Goal: Entertainment & Leisure: Consume media (video, audio)

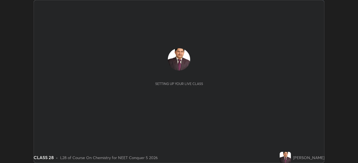
scroll to position [163, 358]
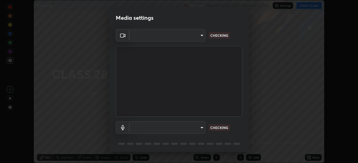
type input "5ae49b96af4897e6a410d98cecc9f5d5c34ce44bf214f7471ac41fe3bf41cfd7"
type input "communications"
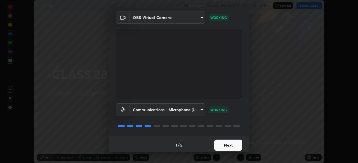
scroll to position [18, 0]
click at [221, 110] on p "WORKING" at bounding box center [218, 109] width 16 height 5
click at [228, 144] on button "Next" at bounding box center [228, 145] width 28 height 11
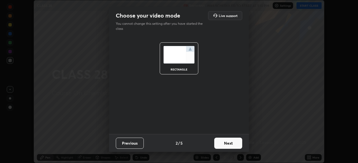
click at [227, 142] on button "Next" at bounding box center [228, 143] width 28 height 11
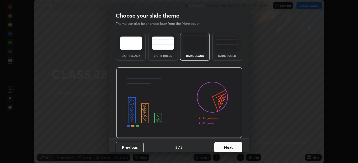
click at [228, 146] on button "Next" at bounding box center [228, 147] width 28 height 11
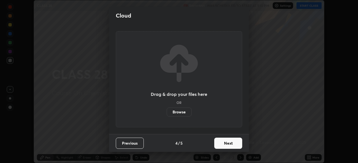
click at [228, 142] on button "Next" at bounding box center [228, 143] width 28 height 11
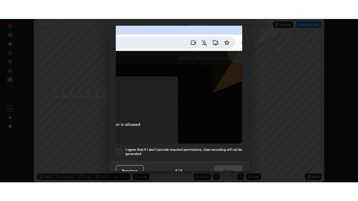
scroll to position [129, 0]
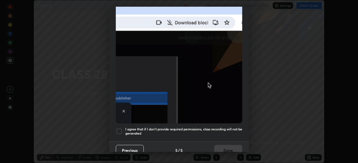
click at [120, 129] on div at bounding box center [119, 131] width 7 height 7
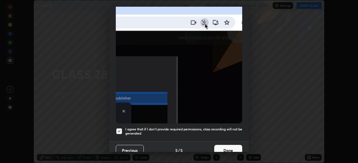
click at [224, 148] on button "Done" at bounding box center [228, 150] width 28 height 11
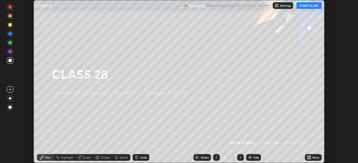
click at [308, 157] on icon at bounding box center [307, 156] width 1 height 1
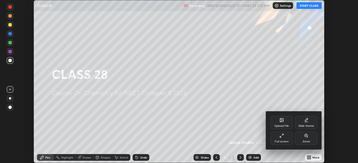
click at [282, 137] on icon at bounding box center [281, 136] width 4 height 4
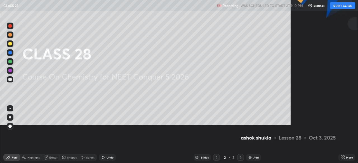
scroll to position [201, 358]
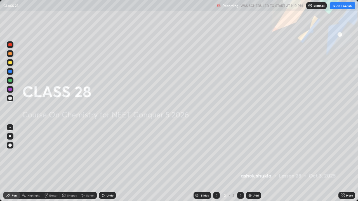
click at [337, 6] on button "START CLASS" at bounding box center [342, 5] width 25 height 7
click at [250, 163] on img at bounding box center [250, 195] width 4 height 4
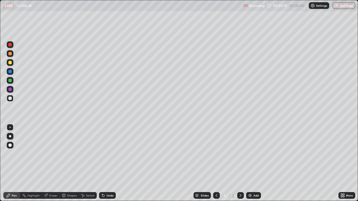
click at [343, 163] on icon at bounding box center [342, 195] width 4 height 4
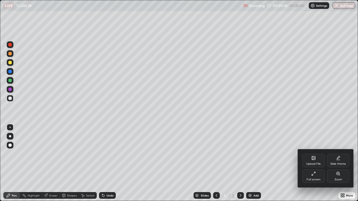
click at [317, 163] on div "Full screen" at bounding box center [313, 176] width 22 height 13
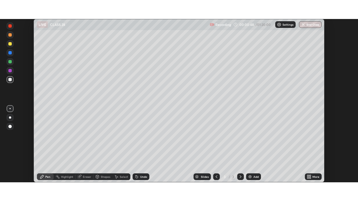
scroll to position [27774, 27579]
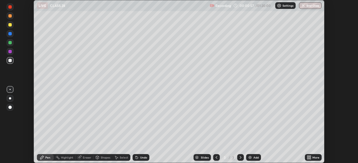
click at [309, 158] on icon at bounding box center [309, 158] width 1 height 1
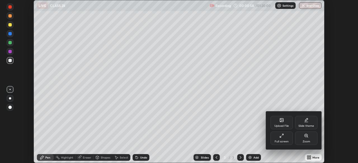
click at [284, 137] on div "Full screen" at bounding box center [281, 138] width 22 height 13
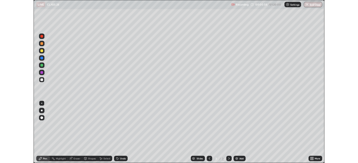
scroll to position [201, 358]
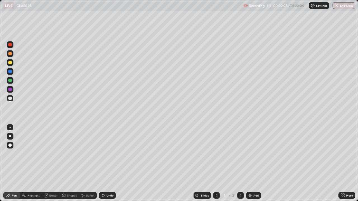
click at [10, 90] on div at bounding box center [9, 89] width 3 height 3
click at [250, 163] on img at bounding box center [250, 195] width 4 height 4
click at [249, 163] on img at bounding box center [250, 195] width 4 height 4
click at [250, 163] on img at bounding box center [250, 195] width 4 height 4
click at [248, 163] on img at bounding box center [250, 195] width 4 height 4
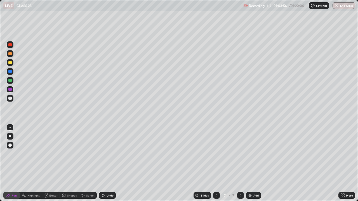
click at [249, 163] on img at bounding box center [250, 195] width 4 height 4
click at [55, 163] on div "Eraser" at bounding box center [53, 195] width 8 height 3
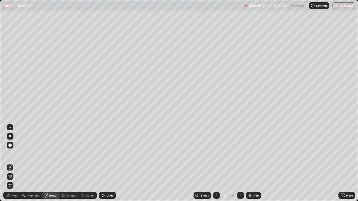
click at [16, 163] on div "Pen" at bounding box center [14, 195] width 5 height 3
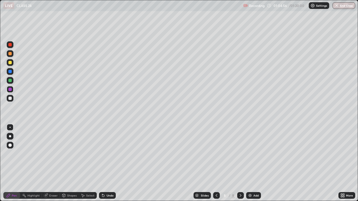
click at [64, 163] on icon at bounding box center [64, 196] width 0 height 2
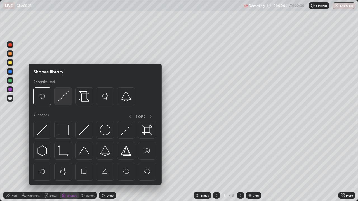
click at [62, 98] on img at bounding box center [63, 96] width 11 height 11
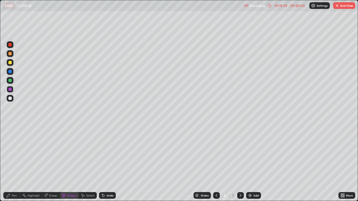
click at [338, 7] on img "button" at bounding box center [336, 5] width 4 height 4
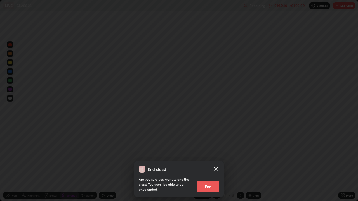
click at [212, 163] on button "End" at bounding box center [208, 186] width 22 height 11
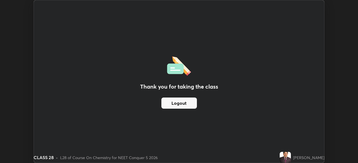
scroll to position [27774, 27579]
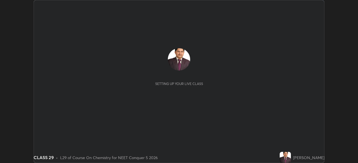
scroll to position [163, 358]
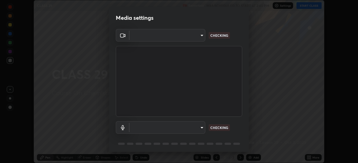
type input "5ae49b96af4897e6a410d98cecc9f5d5c34ce44bf214f7471ac41fe3bf41cfd7"
type input "communications"
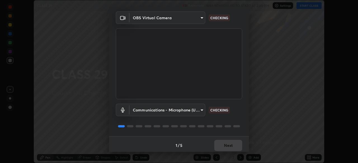
scroll to position [20, 0]
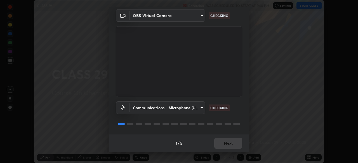
click at [230, 144] on div "1 / 5 Next" at bounding box center [179, 143] width 140 height 18
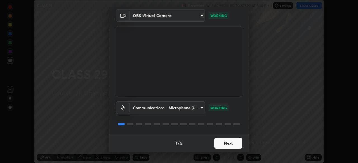
click at [230, 144] on button "Next" at bounding box center [228, 143] width 28 height 11
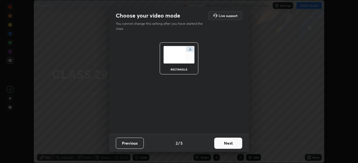
click at [229, 142] on button "Next" at bounding box center [228, 143] width 28 height 11
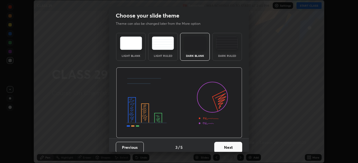
click at [227, 146] on button "Next" at bounding box center [228, 147] width 28 height 11
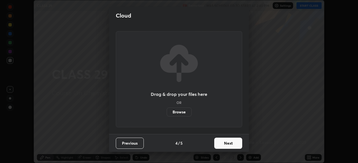
click at [229, 142] on button "Next" at bounding box center [228, 143] width 28 height 11
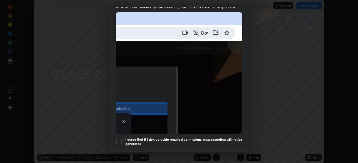
scroll to position [120, 0]
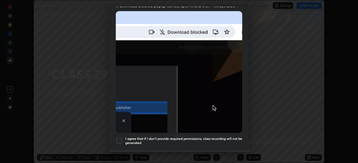
click at [120, 139] on div at bounding box center [119, 141] width 7 height 7
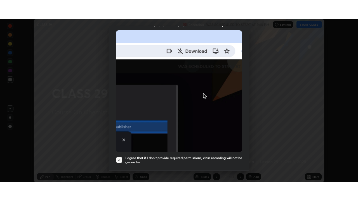
scroll to position [134, 0]
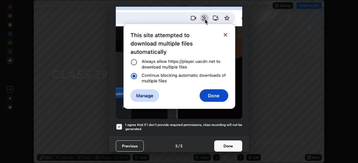
click at [226, 144] on button "Done" at bounding box center [228, 146] width 28 height 11
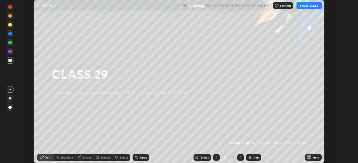
click at [306, 6] on button "START CLASS" at bounding box center [308, 5] width 25 height 7
click at [309, 158] on icon at bounding box center [309, 158] width 1 height 1
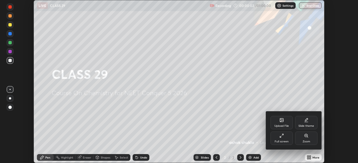
click at [281, 135] on icon at bounding box center [281, 136] width 4 height 4
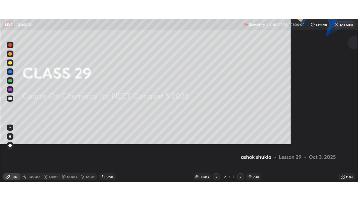
scroll to position [201, 358]
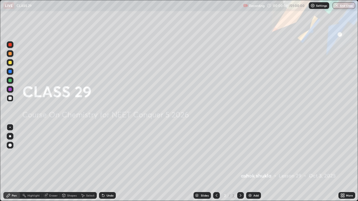
click at [250, 163] on img at bounding box center [250, 195] width 4 height 4
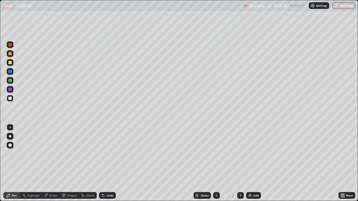
click at [67, 163] on div "Shapes" at bounding box center [71, 195] width 9 height 3
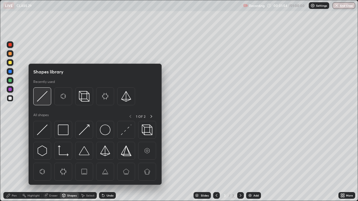
click at [42, 95] on img at bounding box center [42, 96] width 11 height 11
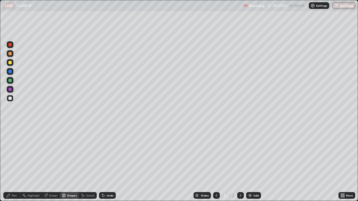
click at [13, 163] on div "Pen" at bounding box center [14, 195] width 5 height 3
click at [10, 46] on div at bounding box center [9, 44] width 3 height 3
click at [10, 89] on div at bounding box center [9, 89] width 3 height 3
click at [9, 72] on div at bounding box center [9, 71] width 3 height 3
click at [10, 81] on div at bounding box center [9, 80] width 3 height 3
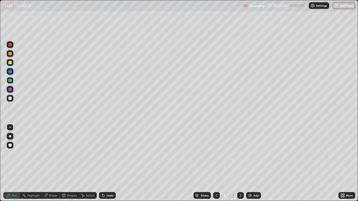
click at [12, 90] on div at bounding box center [10, 89] width 7 height 7
click at [250, 163] on img at bounding box center [250, 195] width 4 height 4
click at [84, 163] on icon at bounding box center [82, 195] width 4 height 4
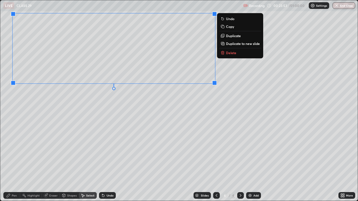
click at [229, 83] on div "0 ° Undo Copy Duplicate Duplicate to new slide Delete" at bounding box center [178, 100] width 357 height 201
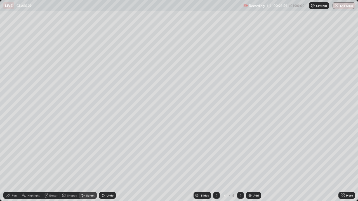
click at [9, 163] on icon at bounding box center [8, 195] width 3 height 3
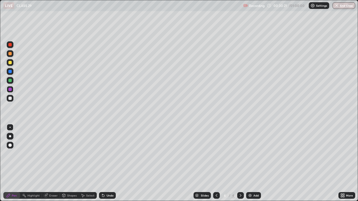
click at [87, 163] on div "Select" at bounding box center [90, 195] width 8 height 3
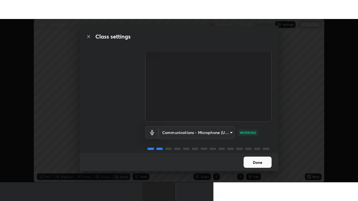
scroll to position [25, 0]
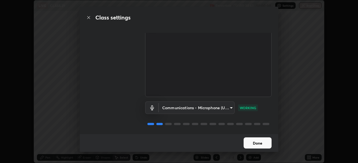
click at [256, 143] on button "Done" at bounding box center [257, 143] width 28 height 11
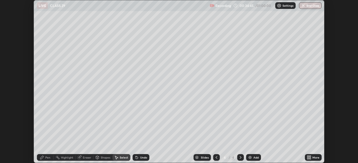
click at [308, 157] on icon at bounding box center [307, 156] width 1 height 1
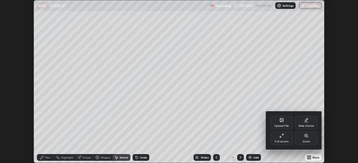
click at [281, 135] on icon at bounding box center [281, 136] width 4 height 4
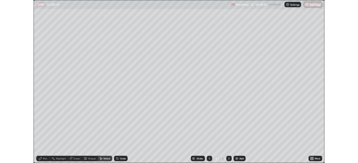
scroll to position [201, 358]
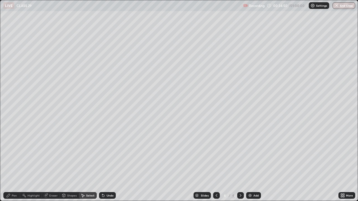
click at [222, 72] on div "0 ° Undo Copy Duplicate Duplicate to new slide Delete" at bounding box center [178, 100] width 357 height 201
click at [86, 163] on div "Select" at bounding box center [90, 195] width 8 height 3
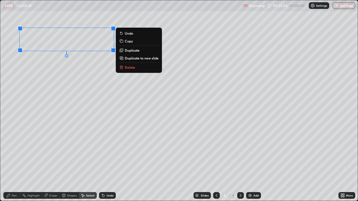
click at [109, 85] on div "0 ° Undo Copy Duplicate Duplicate to new slide Delete" at bounding box center [178, 100] width 357 height 201
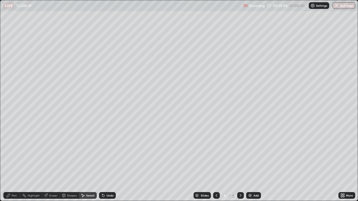
click at [16, 163] on div "Pen" at bounding box center [14, 195] width 5 height 3
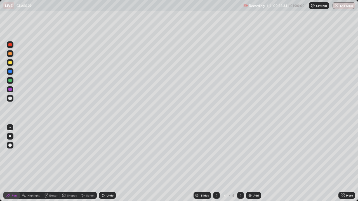
click at [47, 163] on icon at bounding box center [46, 195] width 4 height 4
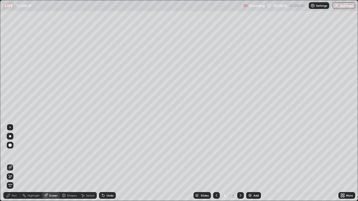
click at [11, 163] on icon at bounding box center [10, 176] width 4 height 5
click at [249, 163] on img at bounding box center [250, 195] width 4 height 4
click at [14, 163] on div "Pen" at bounding box center [14, 195] width 5 height 3
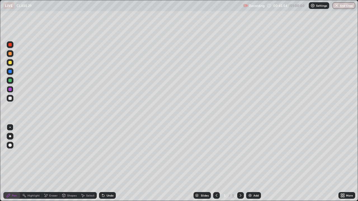
click at [249, 163] on img at bounding box center [250, 195] width 4 height 4
click at [248, 163] on img at bounding box center [250, 195] width 4 height 4
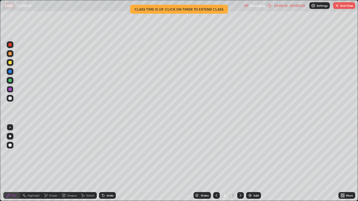
click at [337, 7] on img "button" at bounding box center [336, 5] width 4 height 4
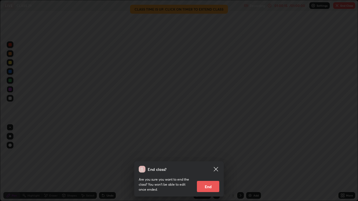
click at [205, 163] on button "End" at bounding box center [208, 186] width 22 height 11
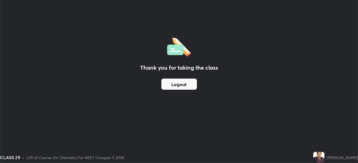
scroll to position [27774, 27579]
